Goal: Task Accomplishment & Management: Manage account settings

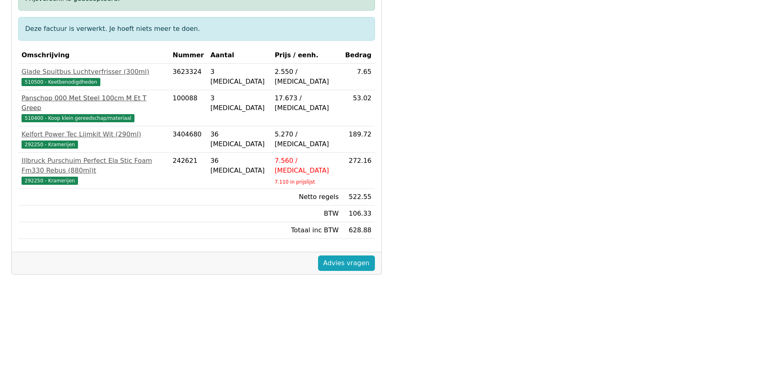
scroll to position [162, 0]
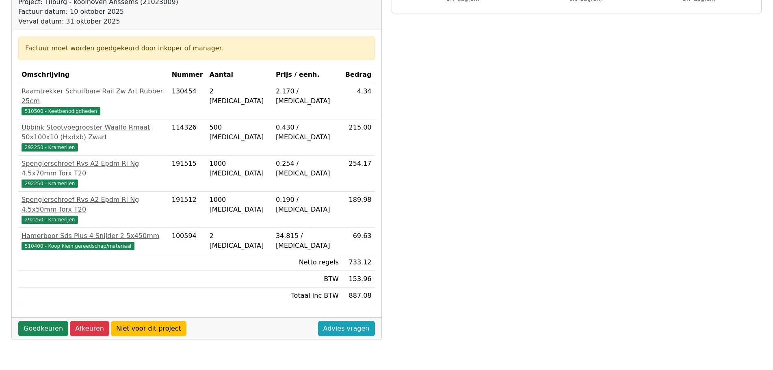
scroll to position [122, 0]
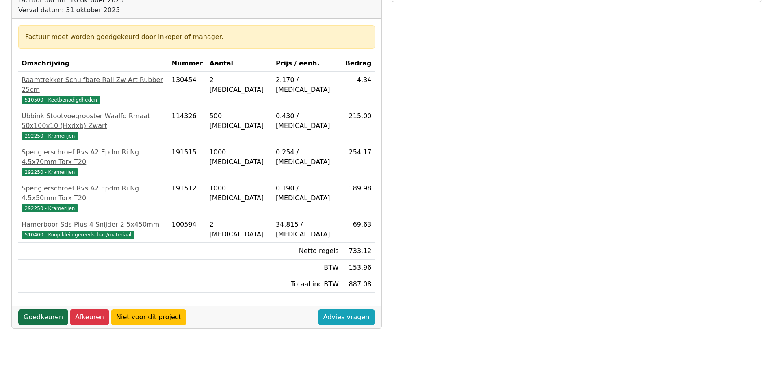
click at [48, 309] on link "Goedkeuren" at bounding box center [43, 316] width 50 height 15
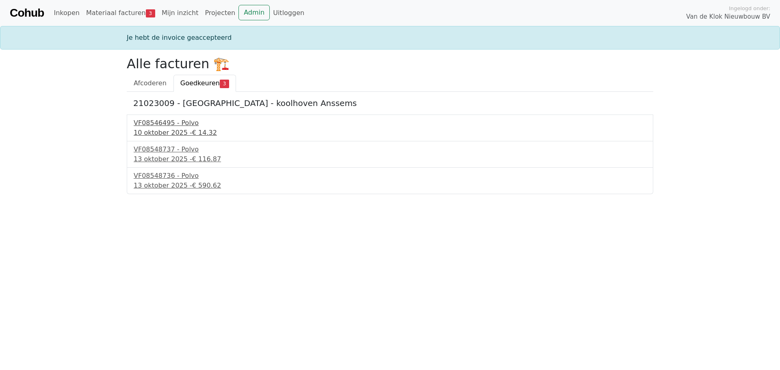
click at [158, 126] on div "VF08546495 - Polvo" at bounding box center [390, 123] width 512 height 10
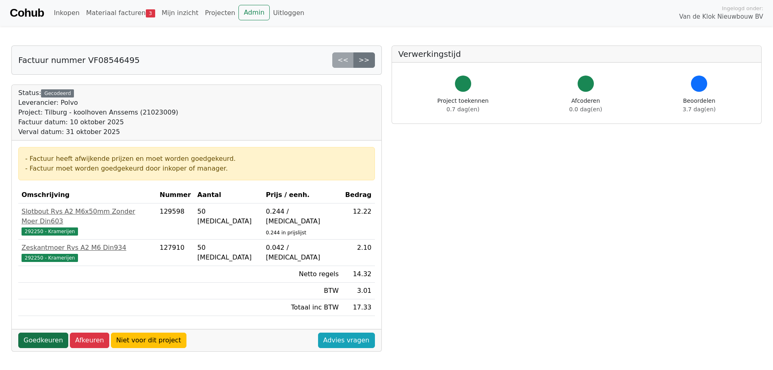
click at [48, 333] on link "Goedkeuren" at bounding box center [43, 340] width 50 height 15
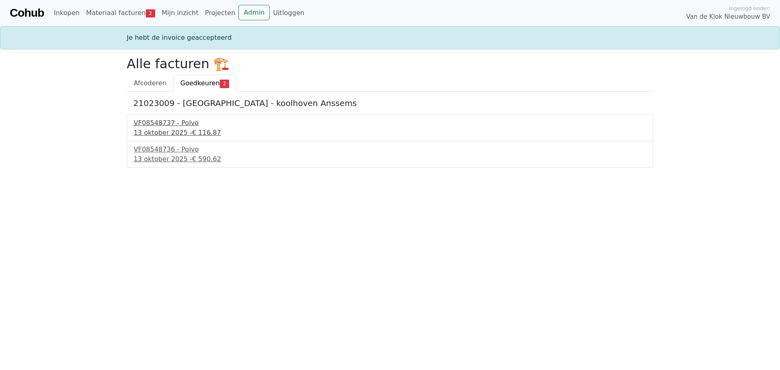
click at [165, 126] on div "VF08548737 - Polvo" at bounding box center [390, 123] width 512 height 10
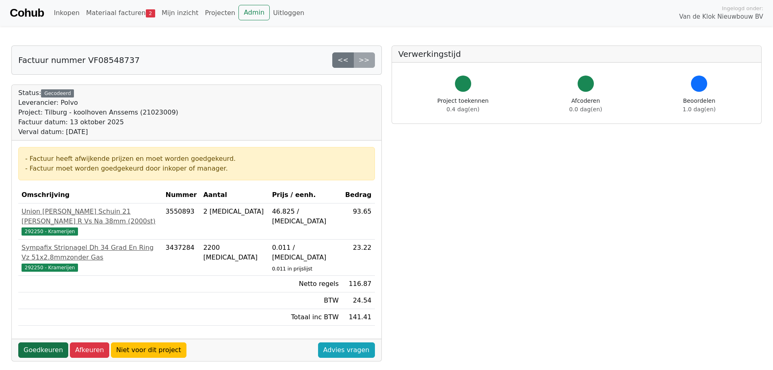
click at [41, 342] on link "Goedkeuren" at bounding box center [43, 349] width 50 height 15
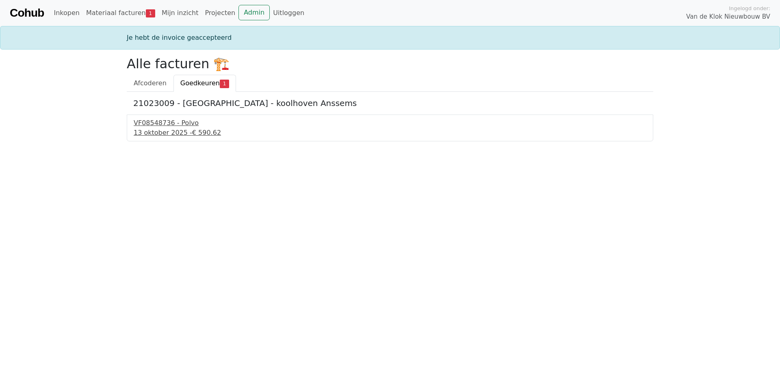
click at [156, 126] on div "VF08548736 - Polvo" at bounding box center [390, 123] width 512 height 10
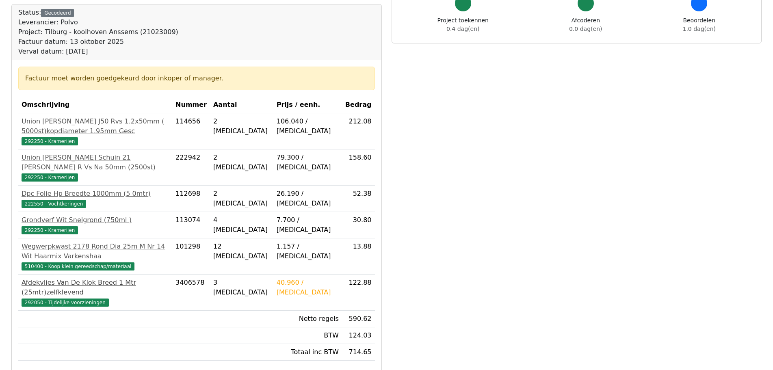
scroll to position [81, 0]
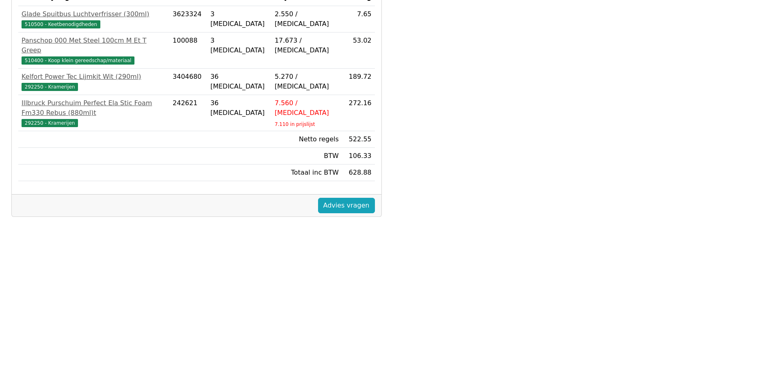
scroll to position [232, 0]
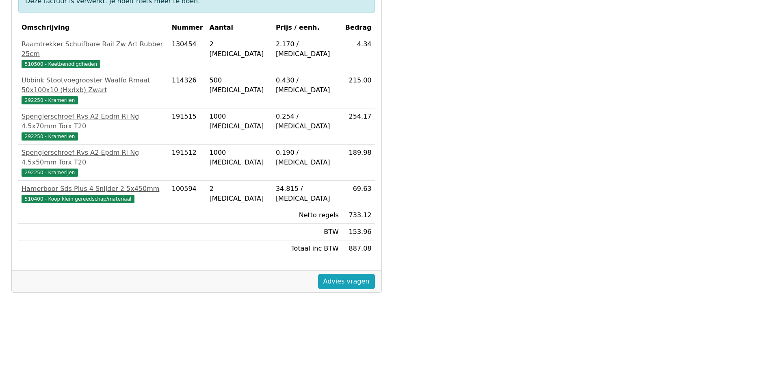
scroll to position [203, 0]
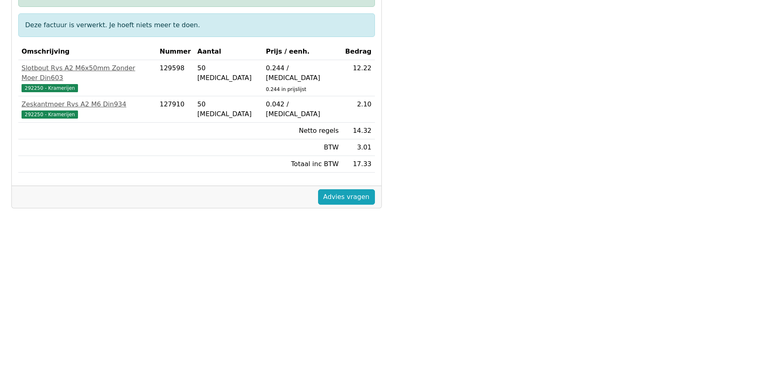
scroll to position [203, 0]
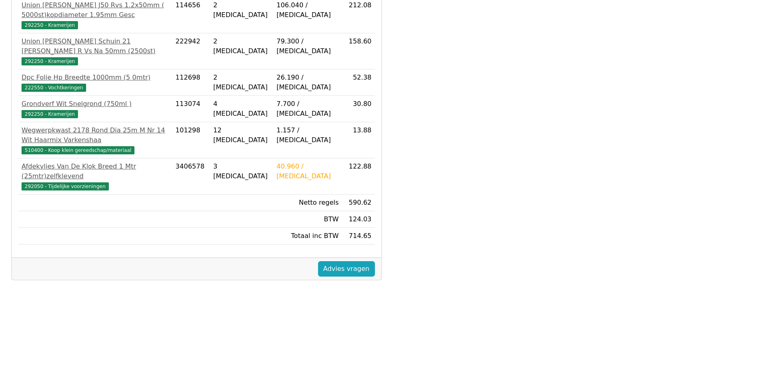
scroll to position [203, 0]
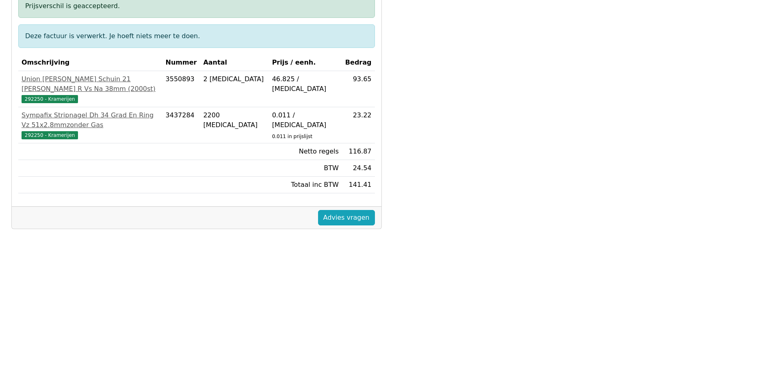
scroll to position [162, 0]
